Goal: Task Accomplishment & Management: Manage account settings

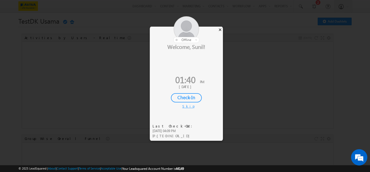
click at [220, 29] on div "×" at bounding box center [220, 30] width 6 height 6
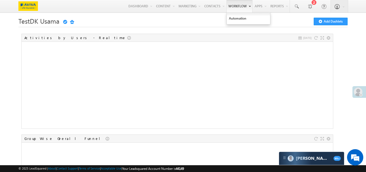
click at [232, 6] on link "Workflow" at bounding box center [240, 6] width 26 height 12
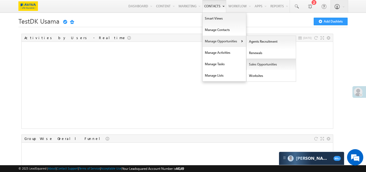
click at [261, 64] on link "Sales Opportunities" at bounding box center [272, 64] width 50 height 11
click at [219, 40] on link "Manage Opportunities" at bounding box center [224, 41] width 43 height 11
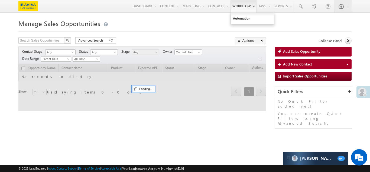
click at [241, 6] on link "Workflow" at bounding box center [244, 6] width 26 height 12
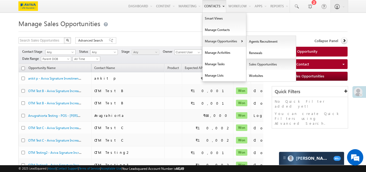
click at [260, 65] on link "Sales Opportunities" at bounding box center [272, 64] width 50 height 11
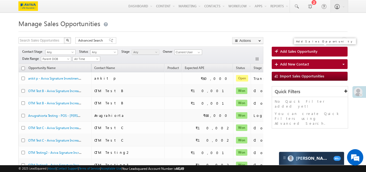
click at [283, 52] on span "Add Sales Opportunity" at bounding box center [298, 51] width 37 height 5
